Goal: Task Accomplishment & Management: Manage account settings

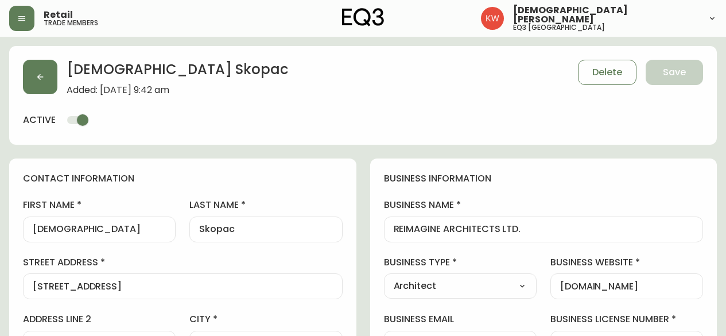
select select "AB"
select select "CA"
select select "CA_EN"
select select "Social Media"
select select "Architect"
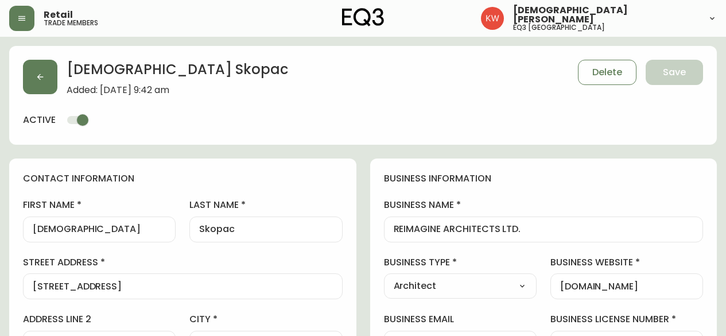
select select "cjw10z96m00006gs08l3o91tv"
select select "false"
click at [40, 77] on icon "button" at bounding box center [40, 77] width 6 height 6
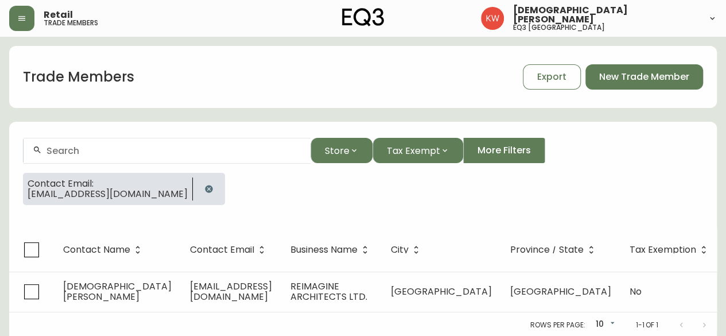
click at [204, 188] on icon "button" at bounding box center [208, 188] width 9 height 9
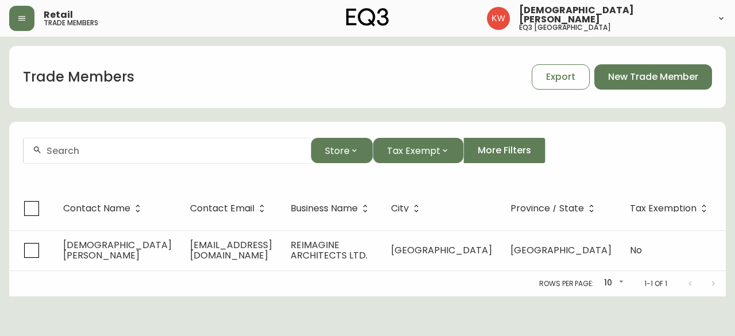
click at [145, 147] on input "text" at bounding box center [173, 150] width 255 height 11
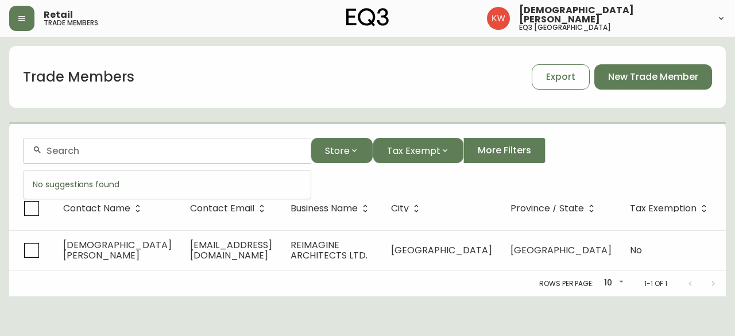
paste input "[EMAIL_ADDRESS][DOMAIN_NAME]"
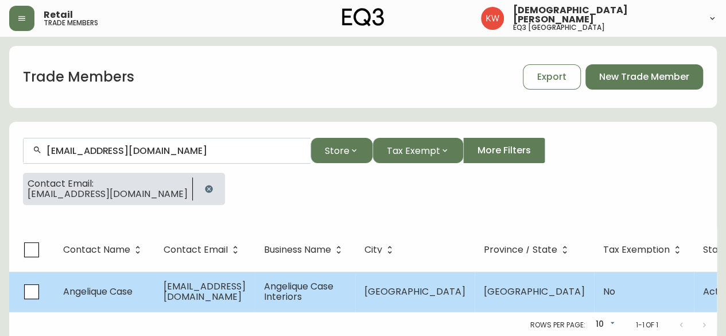
type input "[EMAIL_ADDRESS][DOMAIN_NAME]"
click at [188, 294] on span "[EMAIL_ADDRESS][DOMAIN_NAME]" at bounding box center [205, 292] width 82 height 24
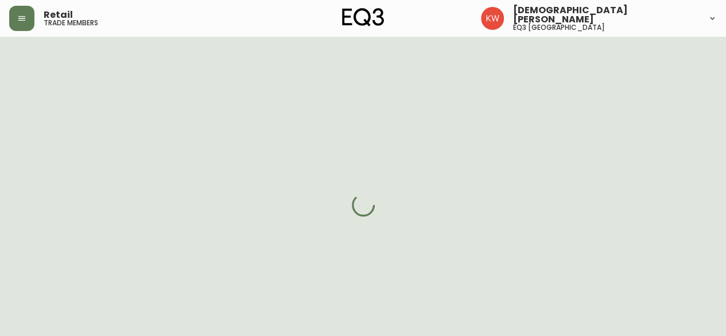
select select "AB"
select select "CA"
select select "CA_EN"
select select "Other"
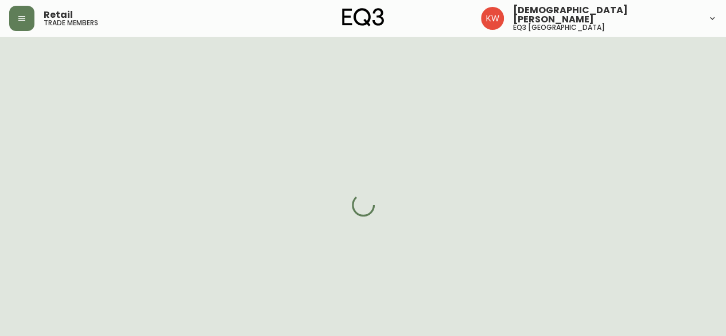
select select "cjw10z96m00006gs08l3o91tv"
select select "false"
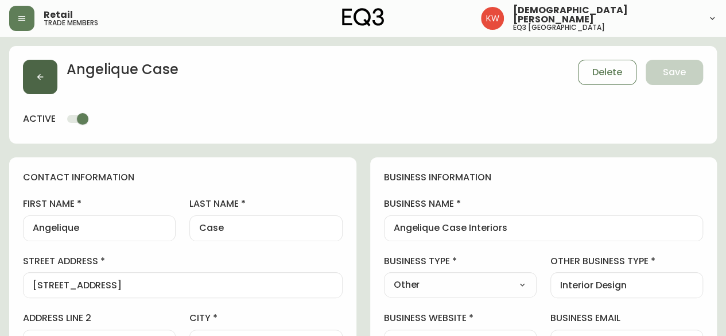
click at [37, 80] on icon "button" at bounding box center [40, 76] width 9 height 9
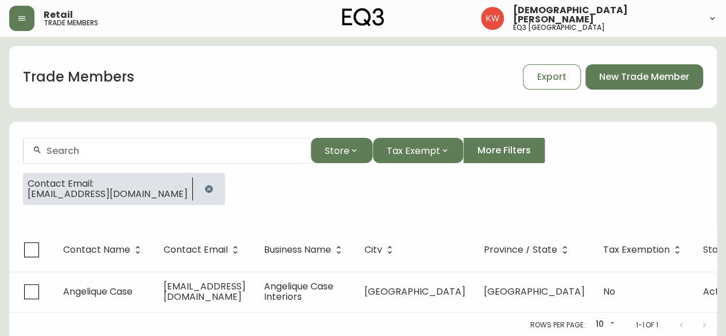
click at [205, 187] on icon "button" at bounding box center [208, 188] width 7 height 7
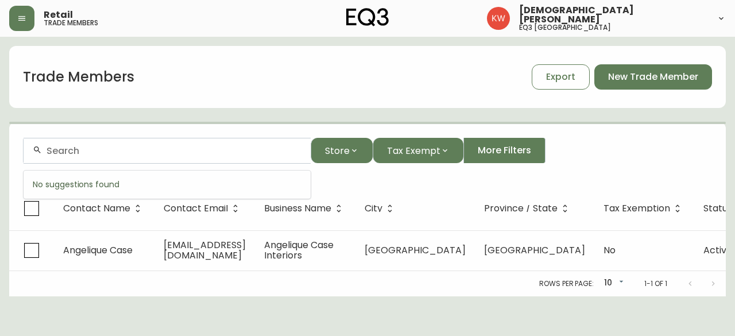
click at [182, 152] on input "text" at bounding box center [173, 150] width 255 height 11
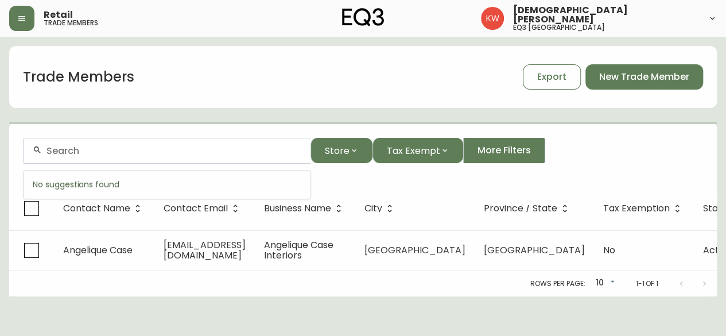
paste input "[PERSON_NAME][EMAIL_ADDRESS][DOMAIN_NAME]"
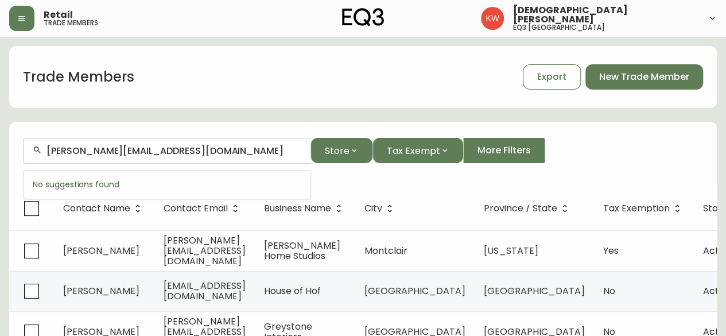
drag, startPoint x: 68, startPoint y: 152, endPoint x: 42, endPoint y: 148, distance: 26.1
click at [42, 148] on div "[PERSON_NAME][EMAIL_ADDRESS][DOMAIN_NAME]" at bounding box center [167, 151] width 287 height 26
drag, startPoint x: 76, startPoint y: 152, endPoint x: 49, endPoint y: 148, distance: 27.3
click at [47, 148] on input "[PERSON_NAME][EMAIL_ADDRESS][DOMAIN_NAME]" at bounding box center [173, 150] width 255 height 11
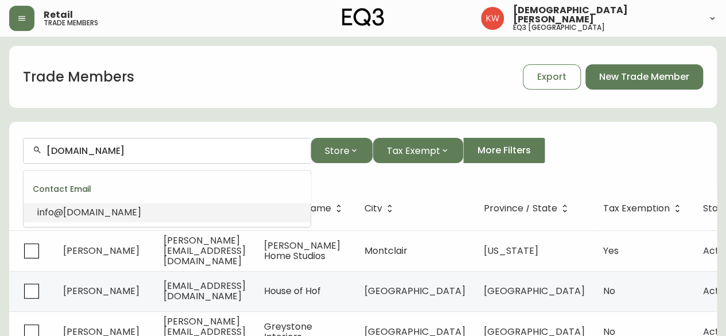
click at [99, 215] on span "[DOMAIN_NAME]" at bounding box center [102, 211] width 78 height 13
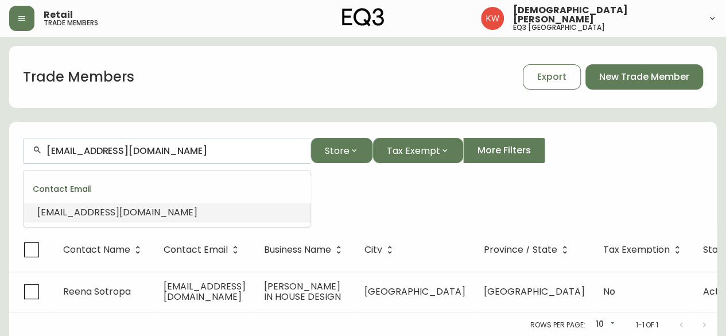
drag, startPoint x: 178, startPoint y: 147, endPoint x: 0, endPoint y: 148, distance: 177.9
click at [0, 148] on main "Trade Members Export New Trade Member [EMAIL_ADDRESS][DOMAIN_NAME] Store Tax Ex…" at bounding box center [363, 187] width 726 height 301
click at [178, 148] on input "[EMAIL_ADDRESS][DOMAIN_NAME]" at bounding box center [173, 150] width 255 height 11
paste input "[EMAIL_ADDRESS][DOMAIN_NAME]"
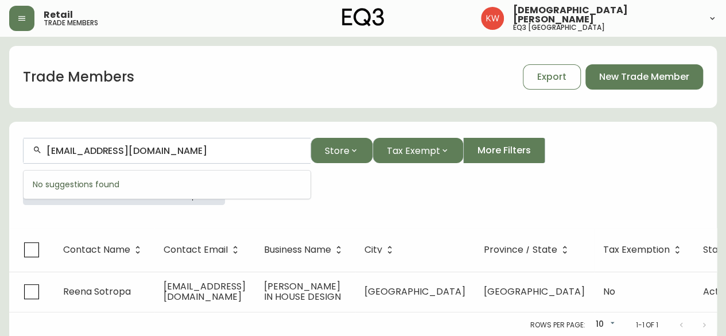
drag, startPoint x: 192, startPoint y: 154, endPoint x: 0, endPoint y: 168, distance: 192.2
click at [0, 168] on main "Trade Members Export New Trade Member [EMAIL_ADDRESS][DOMAIN_NAME] Store Tax Ex…" at bounding box center [363, 187] width 726 height 301
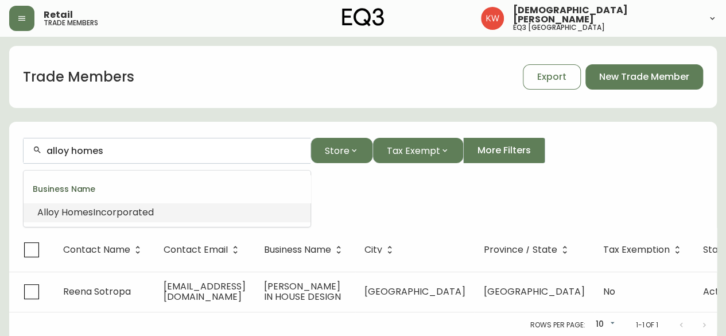
click at [105, 207] on span "Incorporated" at bounding box center [123, 211] width 61 height 13
type input "Alloy Homes Incorporated"
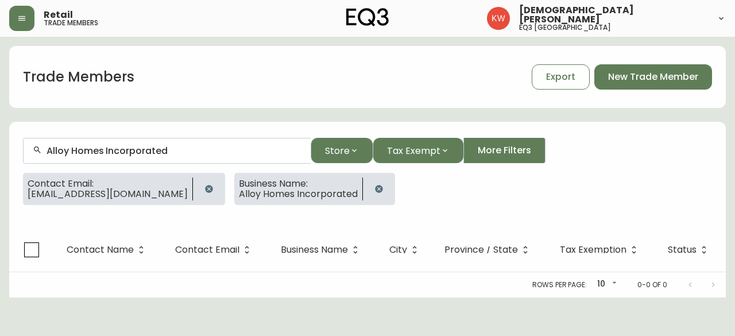
click at [204, 187] on icon "button" at bounding box center [208, 188] width 9 height 9
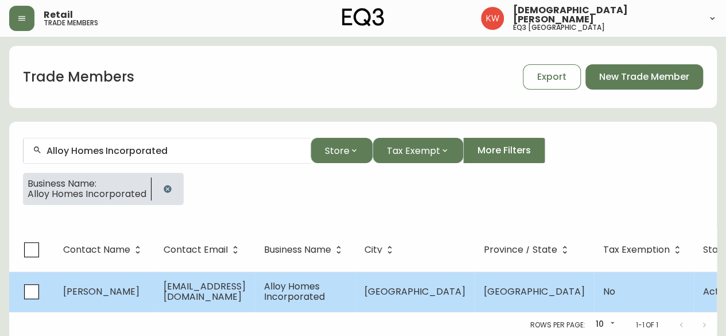
click at [114, 291] on span "[PERSON_NAME]" at bounding box center [101, 291] width 76 height 13
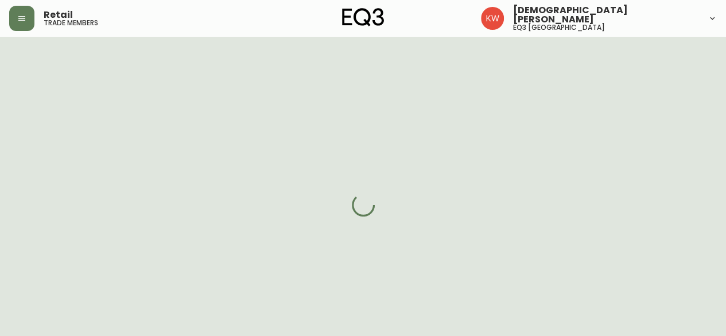
select select "AB"
select select "CA"
select select "CA_EN"
select select "Other"
select select "Home Builder"
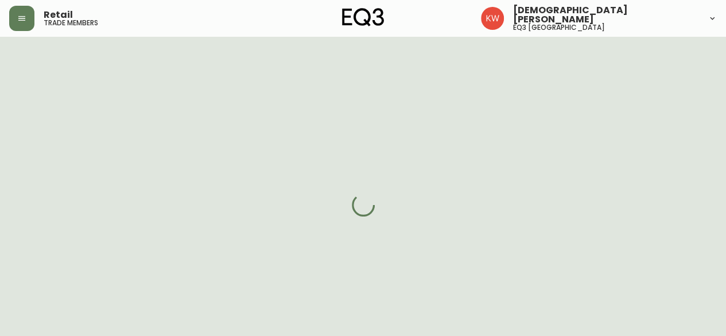
select select "cjw10z96m00006gs08l3o91tv"
select select "false"
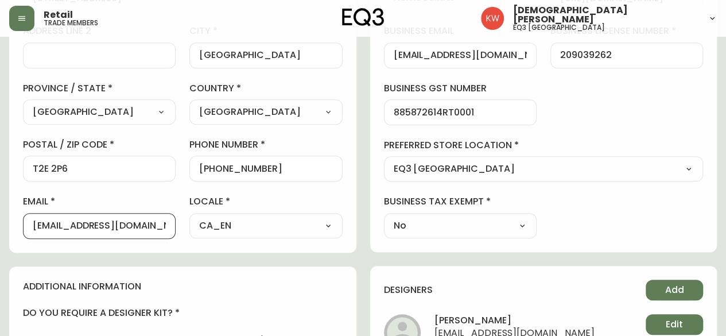
drag, startPoint x: 162, startPoint y: 224, endPoint x: 18, endPoint y: 231, distance: 144.2
click at [18, 231] on div "contact information first name [PERSON_NAME] last name [PERSON_NAME][GEOGRAPHIC…" at bounding box center [182, 61] width 347 height 382
click at [165, 227] on input "[EMAIL_ADDRESS][DOMAIN_NAME]" at bounding box center [99, 225] width 133 height 11
drag, startPoint x: 153, startPoint y: 225, endPoint x: 1, endPoint y: 225, distance: 151.5
click at [1, 225] on main "[PERSON_NAME] Save active contact information first name [PERSON_NAME] last nam…" at bounding box center [363, 220] width 726 height 941
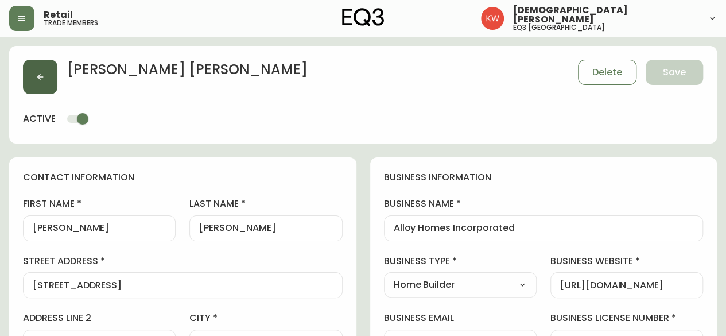
click at [34, 78] on button "button" at bounding box center [40, 77] width 34 height 34
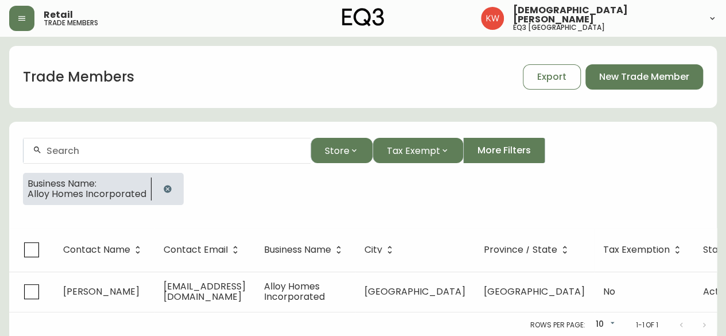
click at [169, 189] on icon "button" at bounding box center [167, 188] width 9 height 9
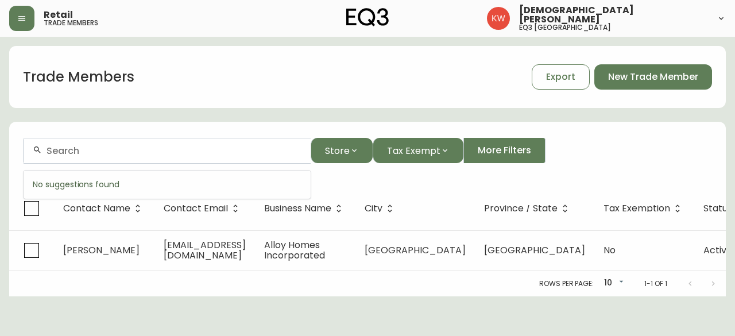
click at [146, 148] on input "text" at bounding box center [173, 150] width 255 height 11
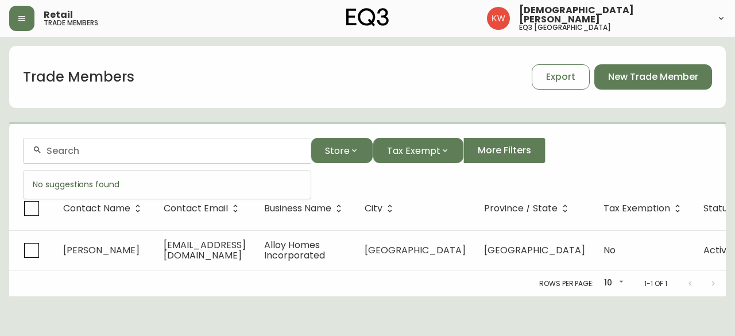
paste input "[EMAIL_ADDRESS][DOMAIN_NAME]"
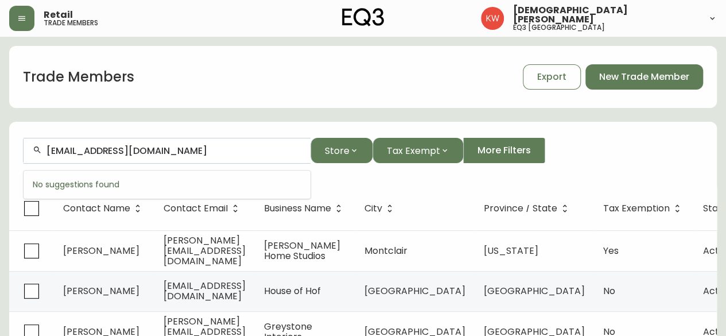
drag, startPoint x: 247, startPoint y: 148, endPoint x: 0, endPoint y: 137, distance: 247.0
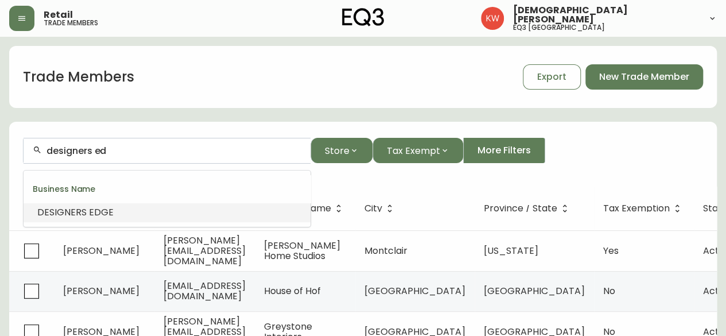
click at [57, 210] on span "DESIGNERS" at bounding box center [61, 211] width 49 height 13
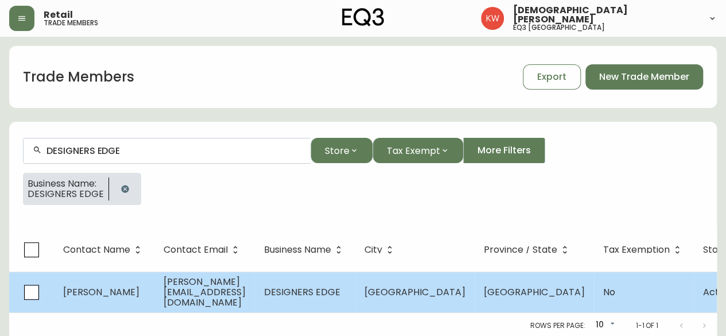
type input "DESIGNERS EDGE"
click at [170, 285] on span "[PERSON_NAME][EMAIL_ADDRESS][DOMAIN_NAME]" at bounding box center [205, 292] width 82 height 34
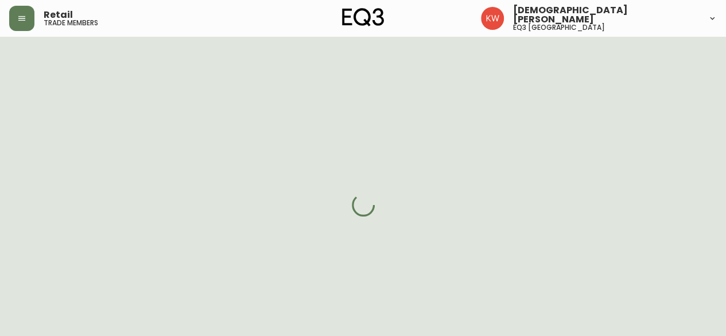
select select "AB"
select select "CA"
select select "CA_EN"
select select "Other"
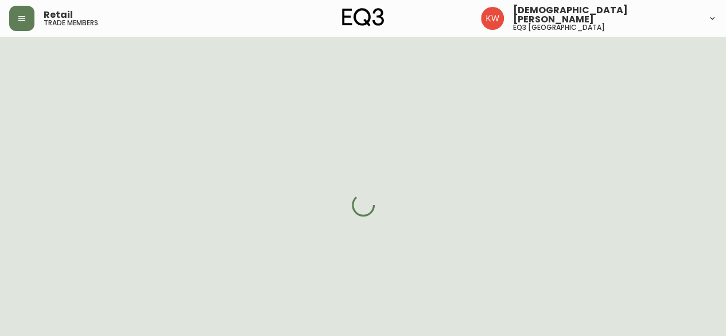
select select "cjw10z96m00006gs08l3o91tv"
select select "false"
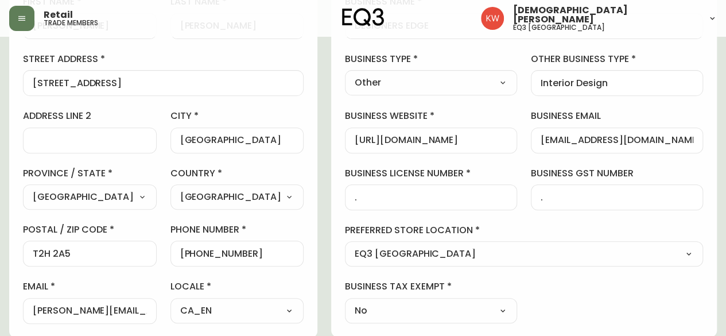
scroll to position [344, 0]
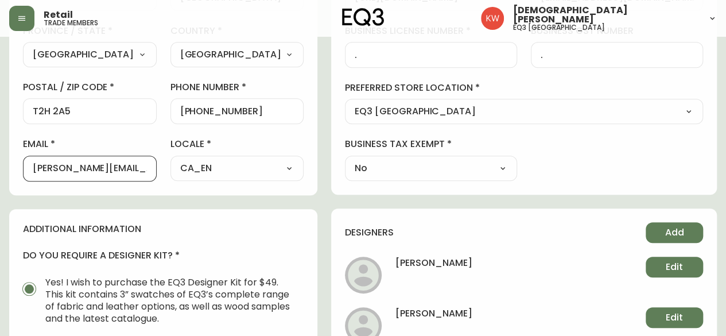
drag, startPoint x: 160, startPoint y: 166, endPoint x: 20, endPoint y: 167, distance: 139.5
click at [20, 167] on div "contact information first name [PERSON_NAME] last name [PERSON_NAME][GEOGRAPHIC…" at bounding box center [163, 4] width 308 height 382
click at [147, 168] on input "[PERSON_NAME][EMAIL_ADDRESS][DOMAIN_NAME]" at bounding box center [90, 168] width 114 height 11
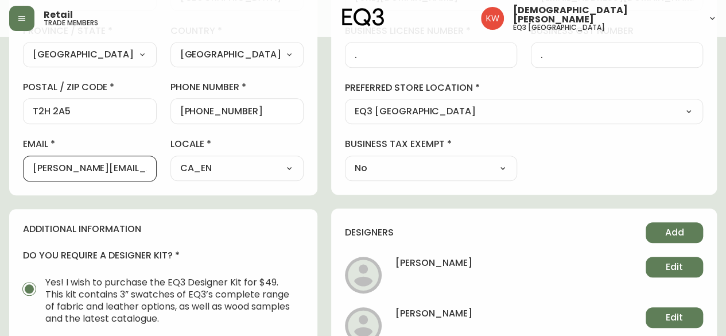
drag, startPoint x: 165, startPoint y: 168, endPoint x: 29, endPoint y: 168, distance: 136.6
click at [29, 168] on div "[PERSON_NAME][EMAIL_ADDRESS][DOMAIN_NAME]" at bounding box center [90, 169] width 134 height 26
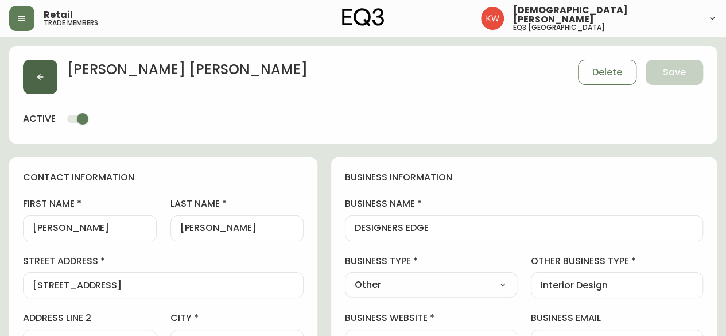
click at [41, 74] on icon "button" at bounding box center [40, 76] width 9 height 9
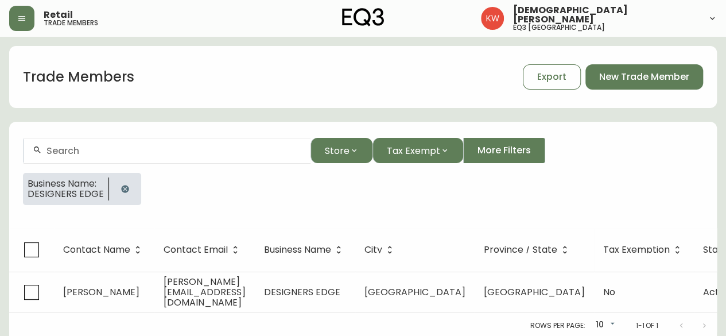
click at [126, 156] on div at bounding box center [167, 151] width 287 height 26
paste input "[PERSON_NAME][EMAIL_ADDRESS][DOMAIN_NAME]"
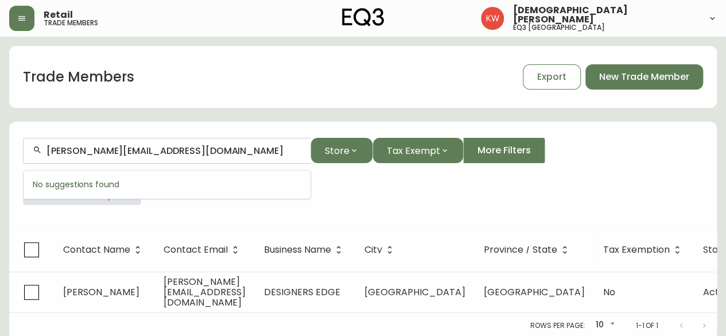
drag, startPoint x: 94, startPoint y: 149, endPoint x: 10, endPoint y: 152, distance: 84.4
click at [10, 152] on form "[PERSON_NAME][EMAIL_ADDRESS][DOMAIN_NAME] Store Tax Exempt More Filters Busines…" at bounding box center [363, 176] width 708 height 104
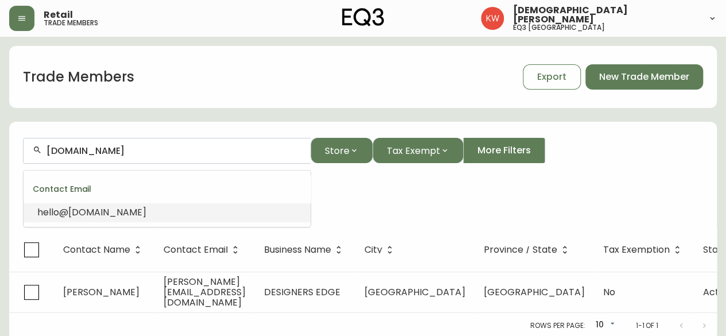
click at [161, 146] on input "[DOMAIN_NAME]" at bounding box center [173, 150] width 255 height 11
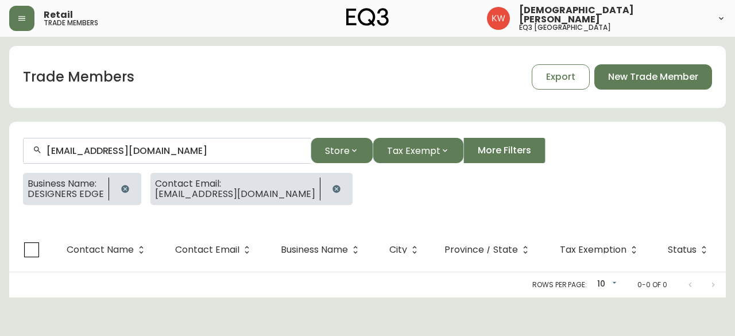
type input "[EMAIL_ADDRESS][DOMAIN_NAME]"
click at [122, 188] on icon "button" at bounding box center [125, 188] width 9 height 9
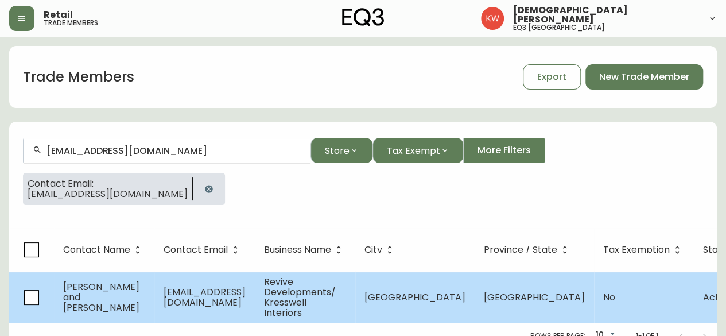
click at [118, 290] on td "[PERSON_NAME] and [PERSON_NAME]" at bounding box center [104, 296] width 100 height 51
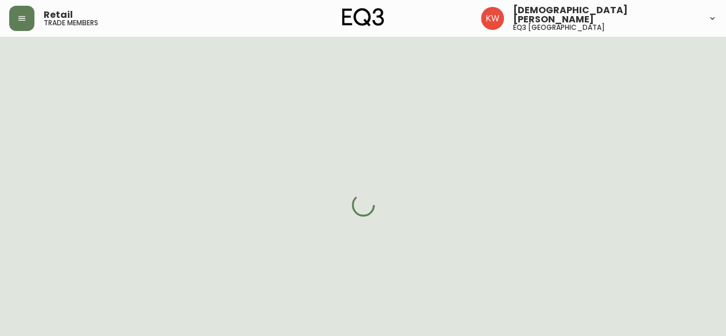
select select "AB"
select select "CA"
select select "CA_EN"
select select "Other"
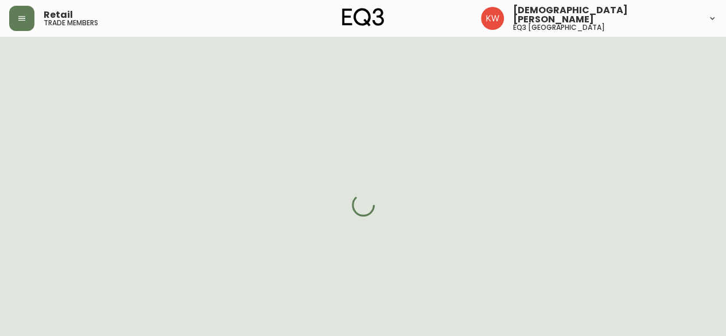
select select "false"
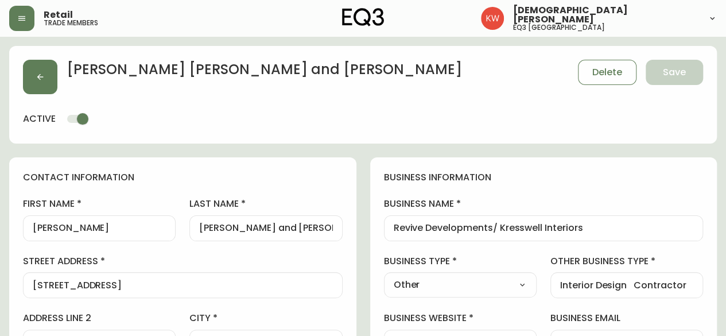
type input "EQ3 [GEOGRAPHIC_DATA]"
select select "cjw10z96m00006gs08l3o91tv"
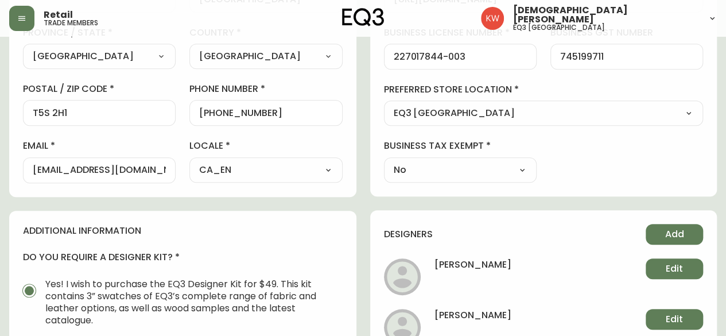
scroll to position [344, 0]
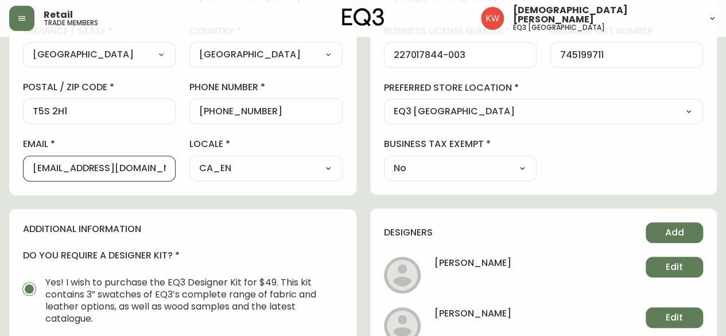
drag, startPoint x: 166, startPoint y: 167, endPoint x: 38, endPoint y: 167, distance: 128.0
click at [38, 167] on div "[EMAIL_ADDRESS][DOMAIN_NAME]" at bounding box center [99, 169] width 153 height 26
drag, startPoint x: 164, startPoint y: 168, endPoint x: 27, endPoint y: 168, distance: 137.2
click at [27, 168] on div "[EMAIL_ADDRESS][DOMAIN_NAME]" at bounding box center [99, 169] width 153 height 26
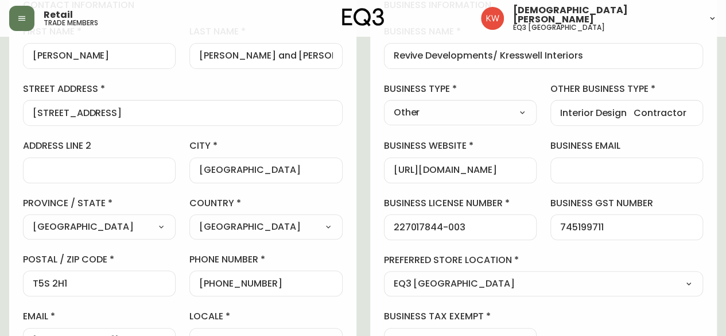
scroll to position [402, 0]
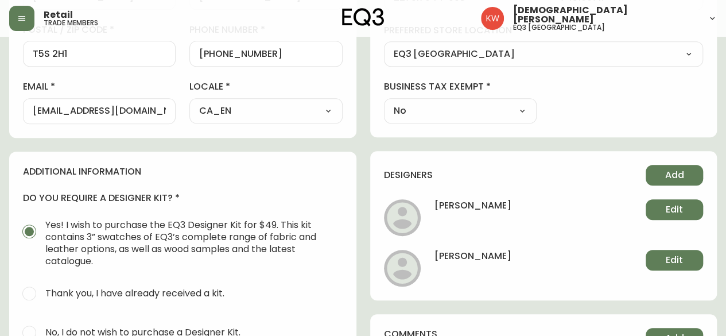
click at [68, 120] on div "[EMAIL_ADDRESS][DOMAIN_NAME]" at bounding box center [99, 111] width 153 height 26
click at [33, 108] on input "[EMAIL_ADDRESS][DOMAIN_NAME]" at bounding box center [99, 111] width 133 height 11
click at [164, 111] on input "[EMAIL_ADDRESS][DOMAIN_NAME]" at bounding box center [99, 111] width 133 height 11
click at [168, 109] on div "[EMAIL_ADDRESS][DOMAIN_NAME]" at bounding box center [99, 111] width 153 height 26
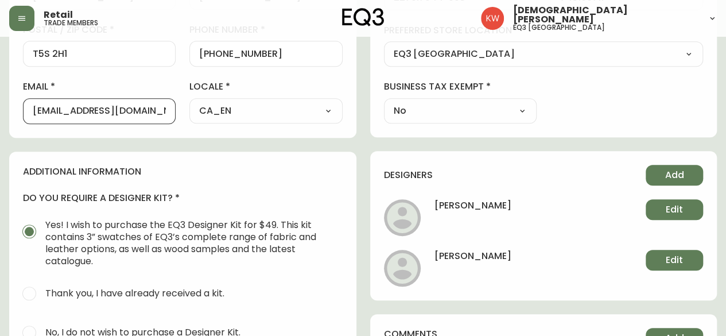
click at [154, 146] on div "contact information first name [PERSON_NAME] last name [PERSON_NAME] and [PERSO…" at bounding box center [182, 165] width 347 height 820
drag, startPoint x: 165, startPoint y: 110, endPoint x: 33, endPoint y: 122, distance: 133.2
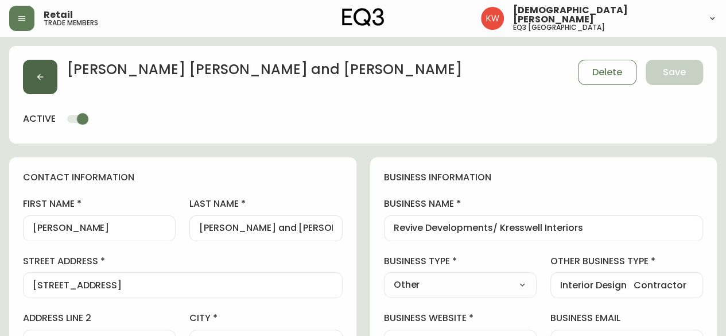
click at [45, 77] on button "button" at bounding box center [40, 77] width 34 height 34
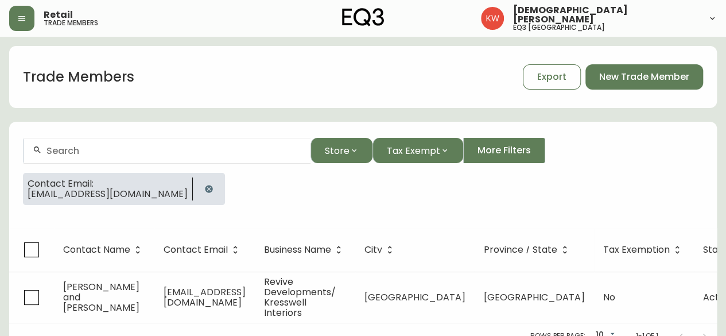
click at [204, 192] on icon "button" at bounding box center [208, 188] width 9 height 9
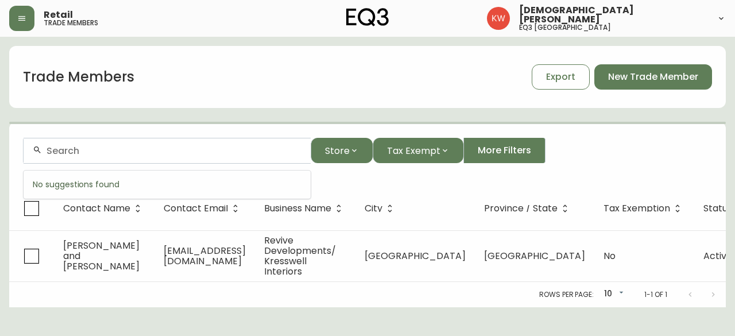
click at [162, 148] on input "text" at bounding box center [173, 150] width 255 height 11
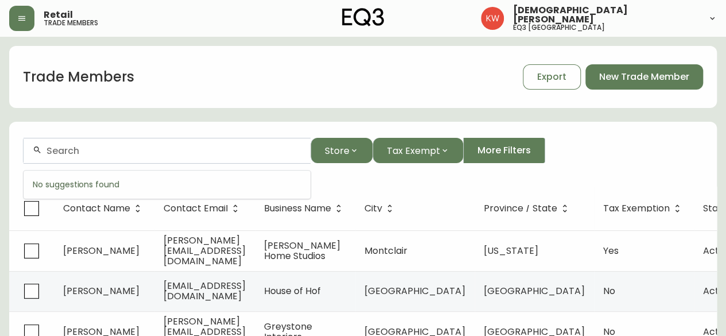
paste input "[PERSON_NAME][EMAIL_ADDRESS][DOMAIN_NAME]"
type input "[PERSON_NAME][EMAIL_ADDRESS][DOMAIN_NAME]"
drag, startPoint x: 162, startPoint y: 149, endPoint x: 40, endPoint y: 149, distance: 121.7
click at [40, 149] on div "[PERSON_NAME][EMAIL_ADDRESS][DOMAIN_NAME]" at bounding box center [167, 151] width 287 height 26
